Goal: Navigation & Orientation: Go to known website

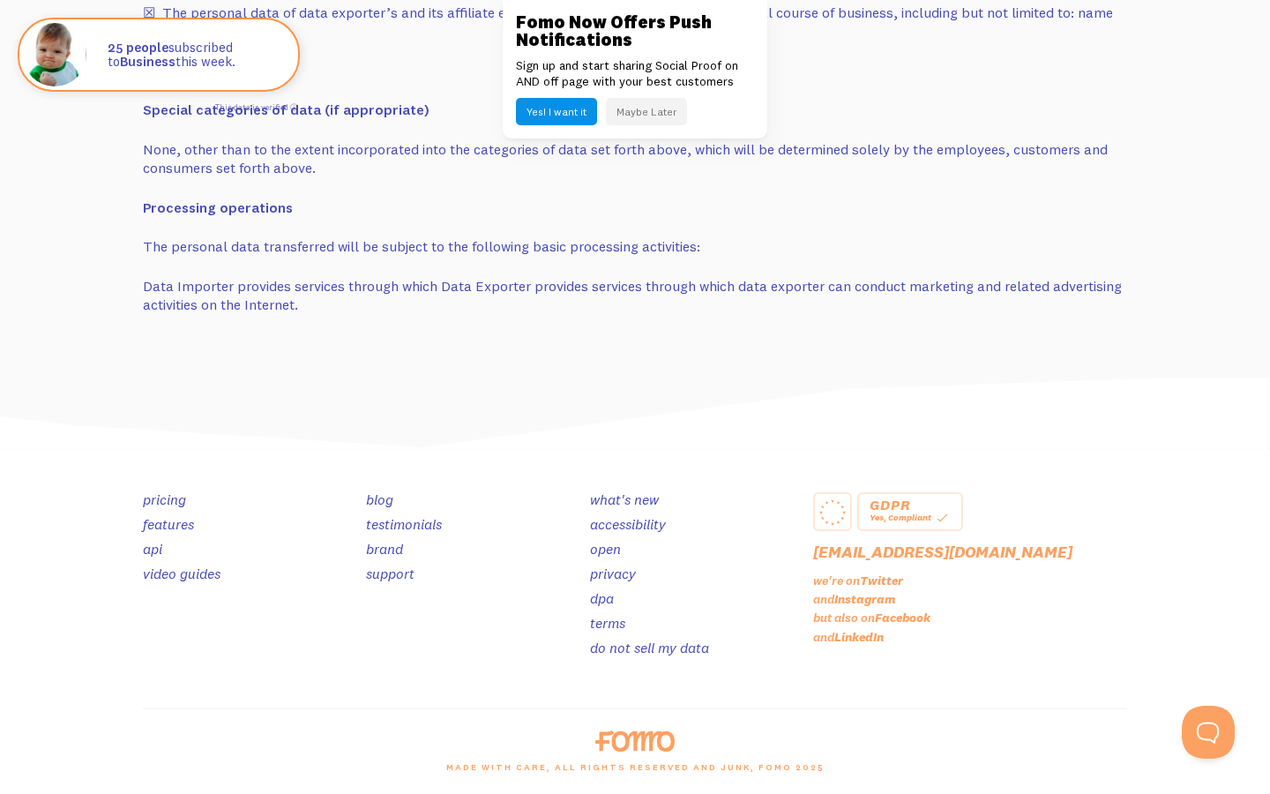
scroll to position [50, 34]
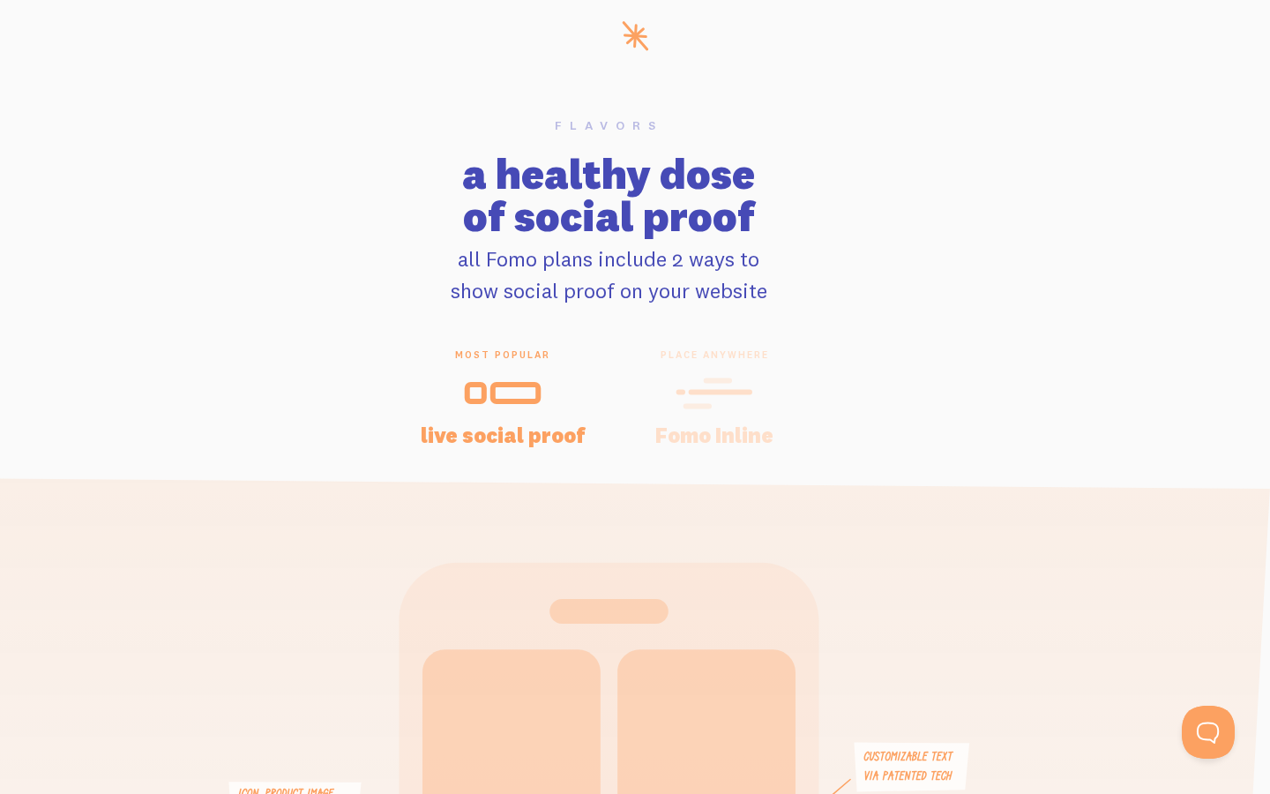
scroll to position [0, 26]
